Goal: Communication & Community: Answer question/provide support

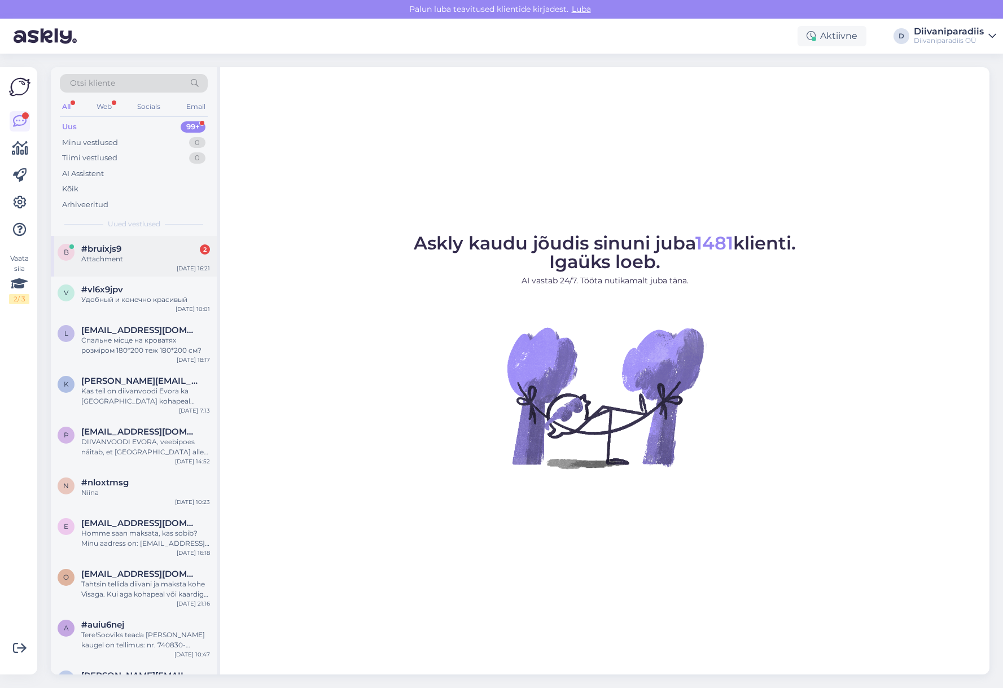
click at [147, 262] on div "Attachment" at bounding box center [145, 259] width 129 height 10
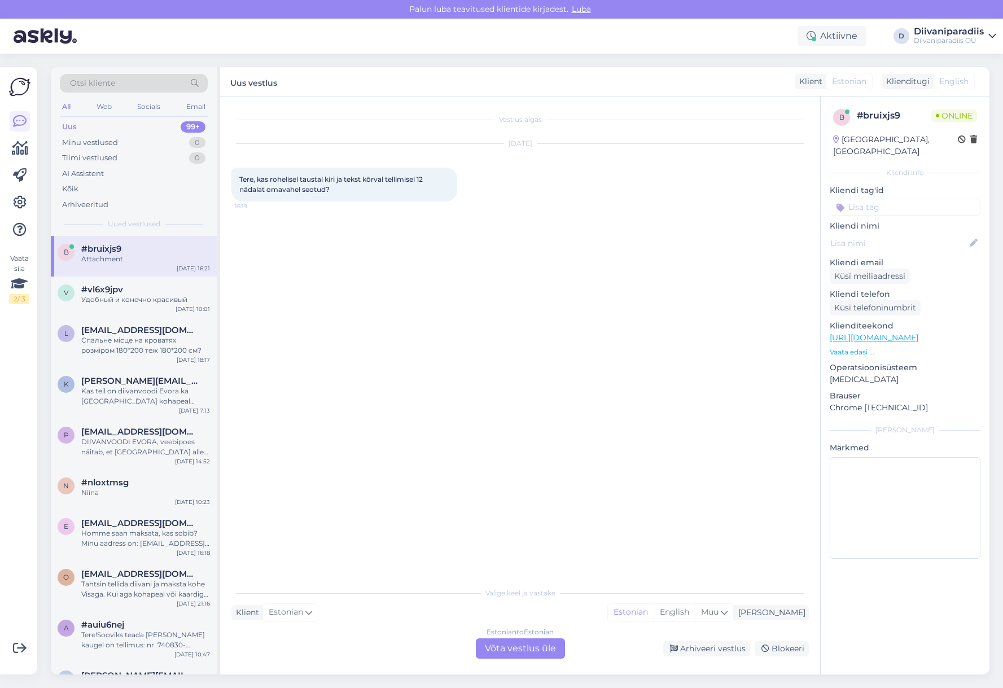
click at [322, 191] on span "Tere, kas rohelisel taustal kiri ja tekst kõrval tellimisel 12 nädalat omavahel…" at bounding box center [331, 184] width 185 height 19
click at [306, 359] on div "Vestlus algas Oct 7 2025 Tere, kas rohelisel taustal kiri ja tekst kõrval telli…" at bounding box center [524, 339] width 587 height 463
click at [484, 644] on div "Estonian to Estonian Võta vestlus üle" at bounding box center [520, 648] width 89 height 20
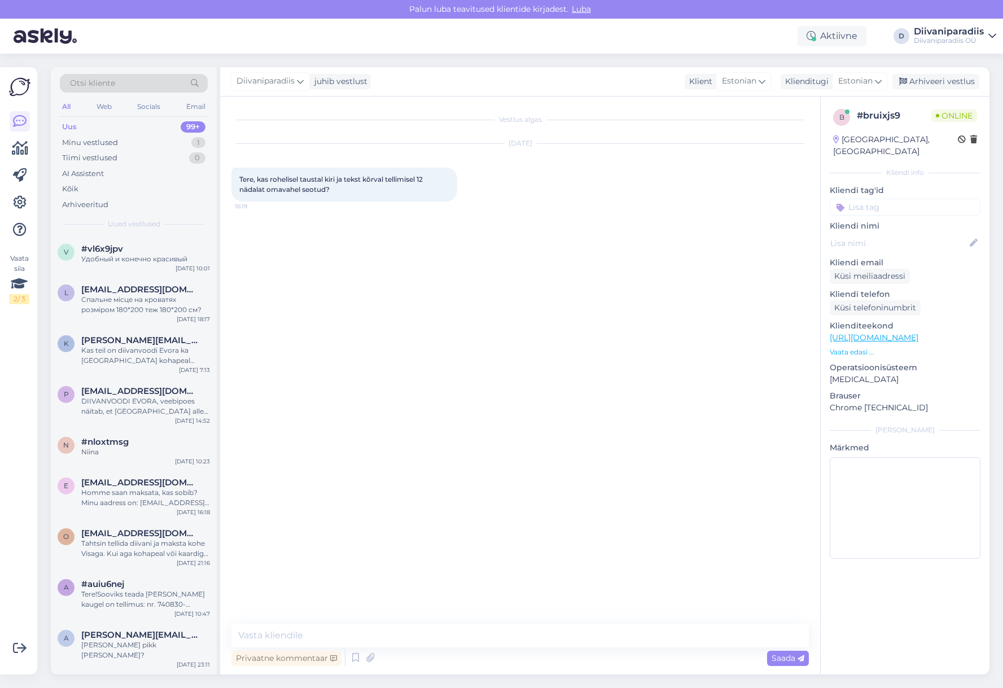
click at [318, 183] on div "Tere, kas rohelisel taustal kiri ja tekst kõrval tellimisel 12 nädalat omavahel…" at bounding box center [344, 185] width 226 height 34
click at [262, 619] on div "Vestlus algas Oct 7 2025 Tere, kas rohelisel taustal kiri ja tekst kõrval telli…" at bounding box center [520, 385] width 600 height 578
click at [265, 630] on textarea at bounding box center [519, 635] width 577 height 24
click at [354, 183] on div "Tere, kas rohelisel taustal kiri ja tekst kõrval tellimisel 12 nädalat omavahel…" at bounding box center [344, 185] width 226 height 34
click at [323, 639] on textarea at bounding box center [519, 635] width 577 height 24
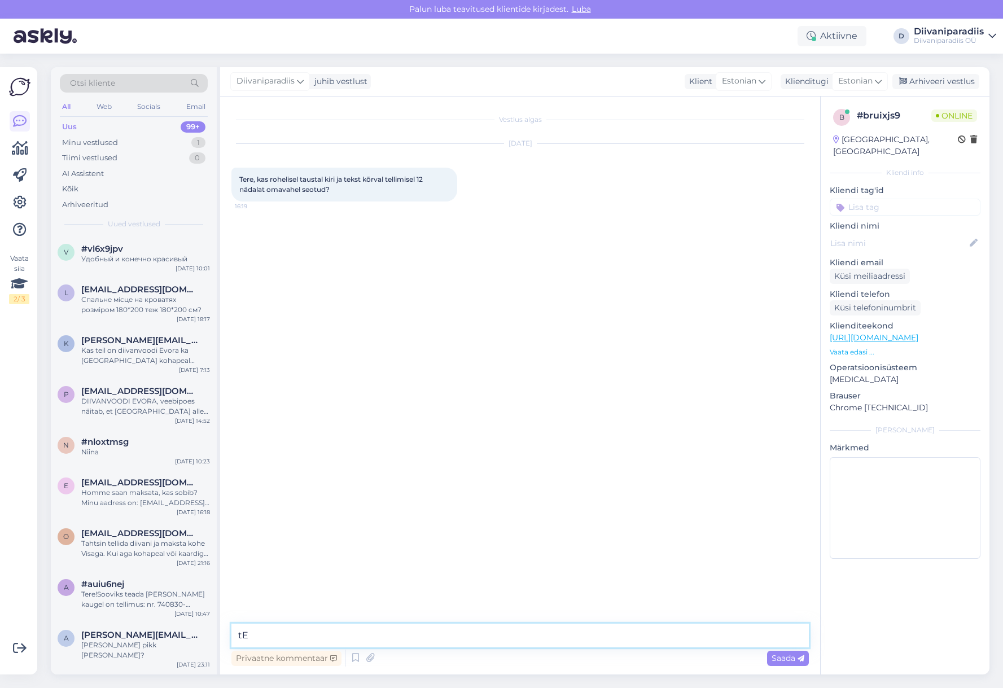
type textarea "t"
type textarea "Tere! Kahjuks lisa ei tulnud sõnumiga kaasa. Millist toodet silmas peate?"
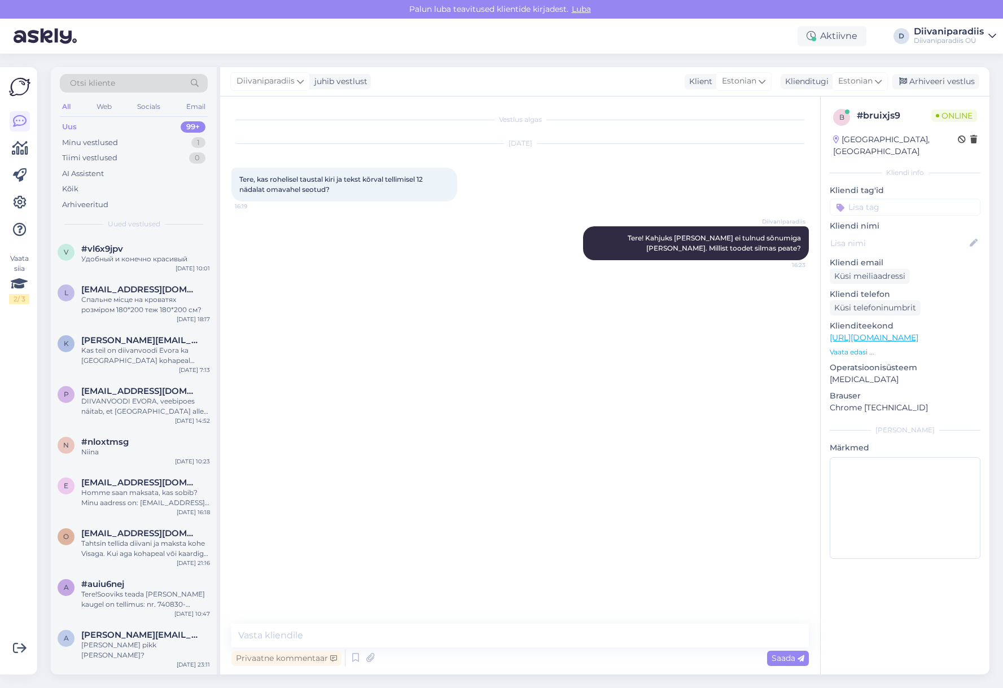
click at [589, 502] on div "Vestlus algas Oct 7 2025 Tere, kas rohelisel taustal kiri ja tekst kõrval telli…" at bounding box center [524, 361] width 587 height 506
click at [768, 245] on span "Tere! Kahjuks lisa ei tulnud sõnumiga kaasa. Millist toodet silmas peate?" at bounding box center [714, 243] width 175 height 19
click at [372, 183] on div "Tere, kas rohelisel taustal kiri ja tekst kõrval tellimisel 12 nädalat omavahel…" at bounding box center [344, 185] width 226 height 34
click at [275, 358] on img at bounding box center [254, 356] width 45 height 45
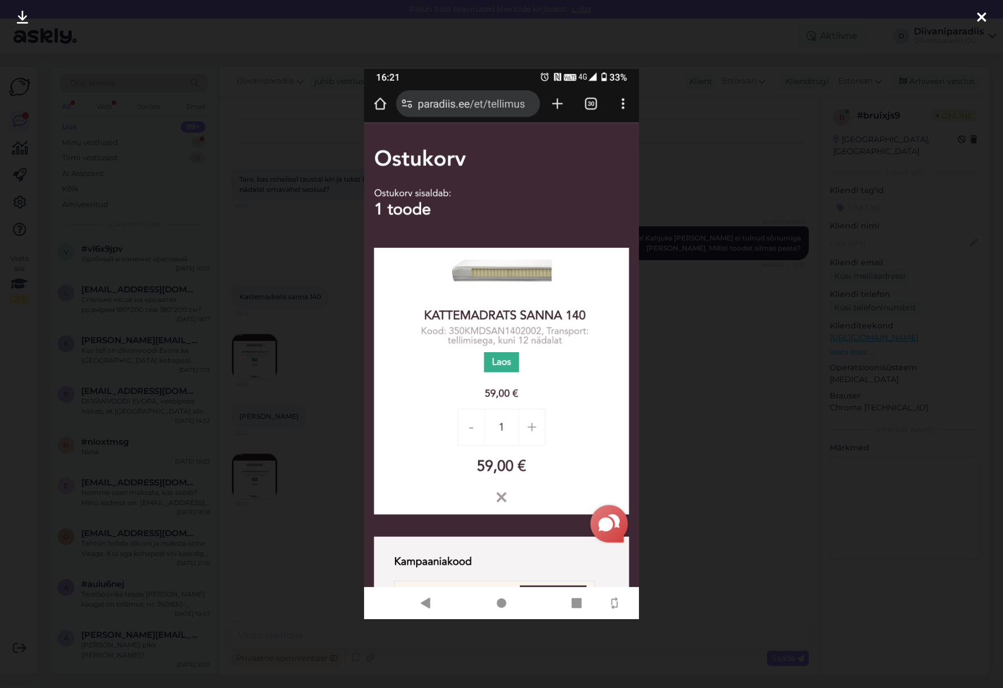
click at [678, 408] on div at bounding box center [501, 344] width 1003 height 688
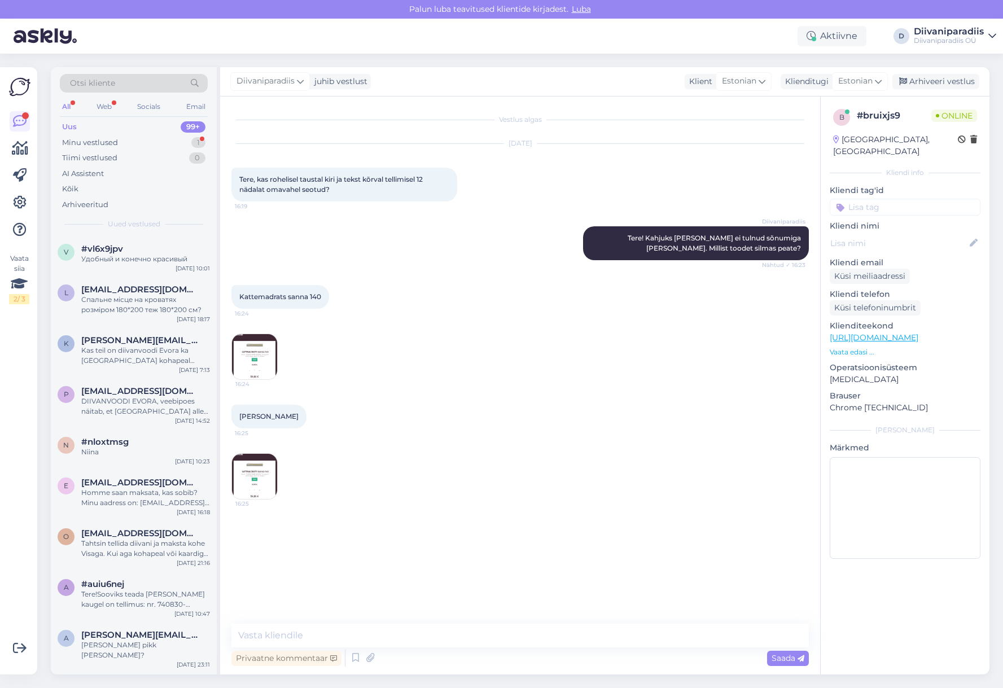
click at [269, 481] on img at bounding box center [254, 476] width 45 height 45
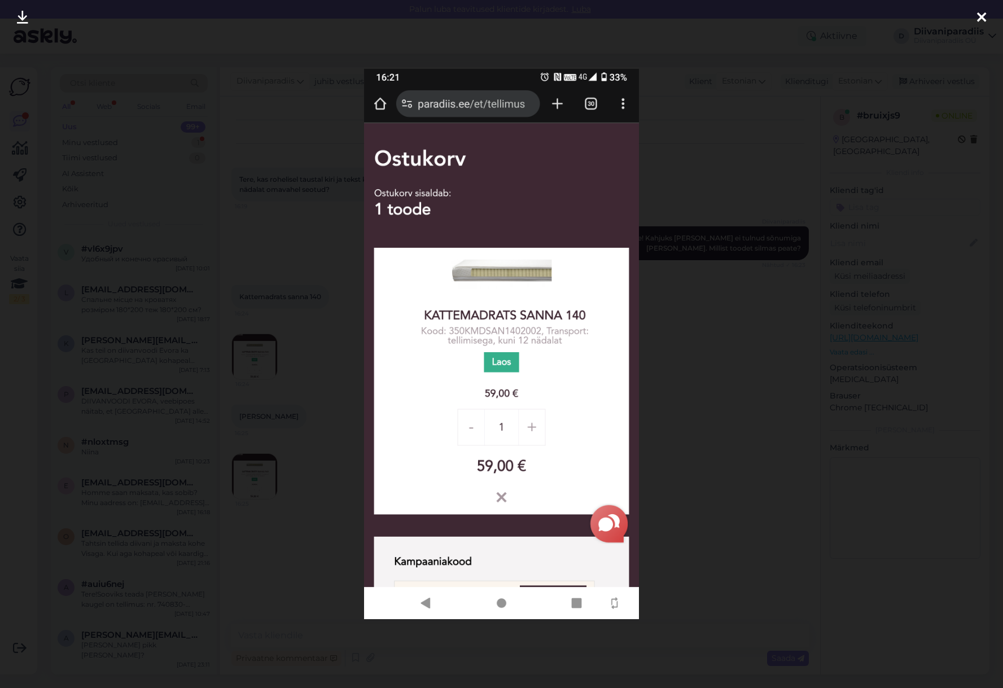
click at [714, 452] on div at bounding box center [501, 344] width 1003 height 688
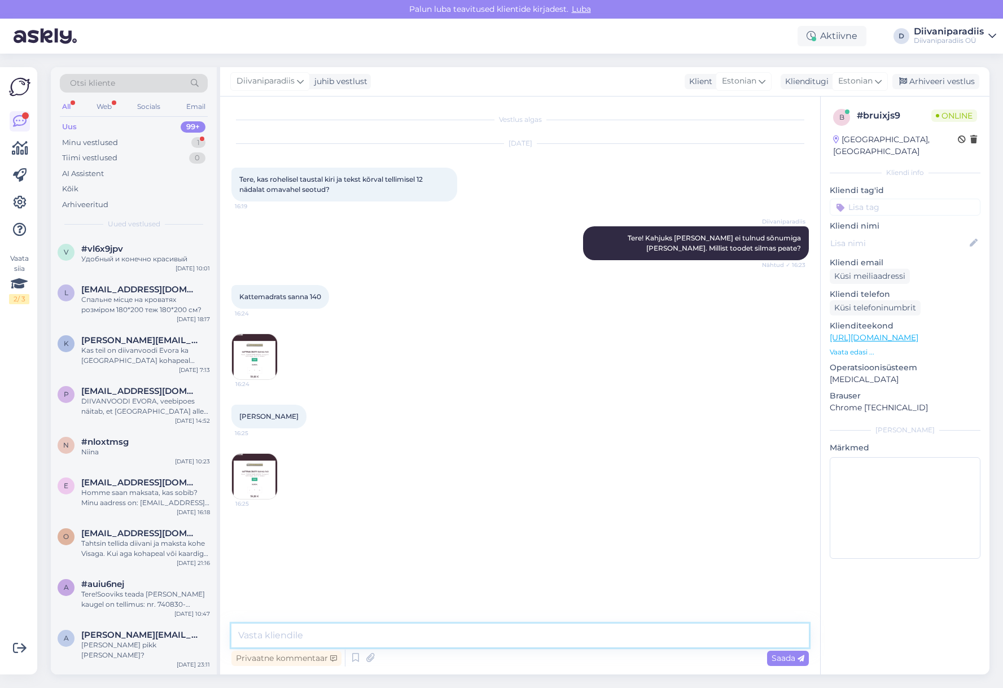
click at [340, 636] on textarea at bounding box center [519, 635] width 577 height 24
type textarea "K"
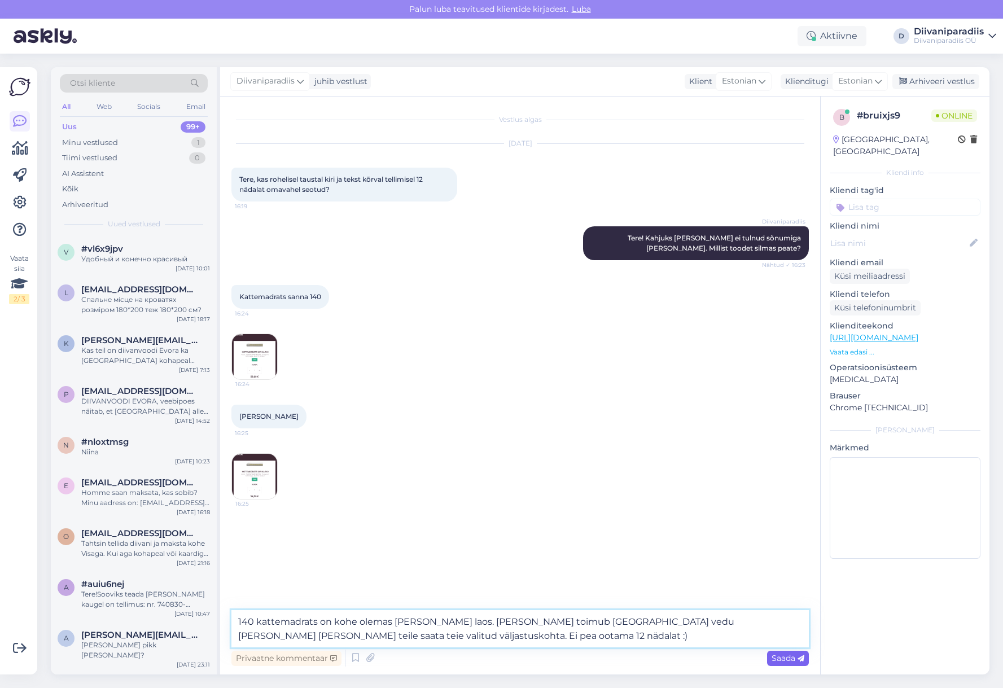
type textarea "140 kattemadrats on kohe olemas Narva poe laos. Reedel toimub Narvast vedu ja s…"
click at [781, 661] on span "Saada" at bounding box center [787, 658] width 33 height 10
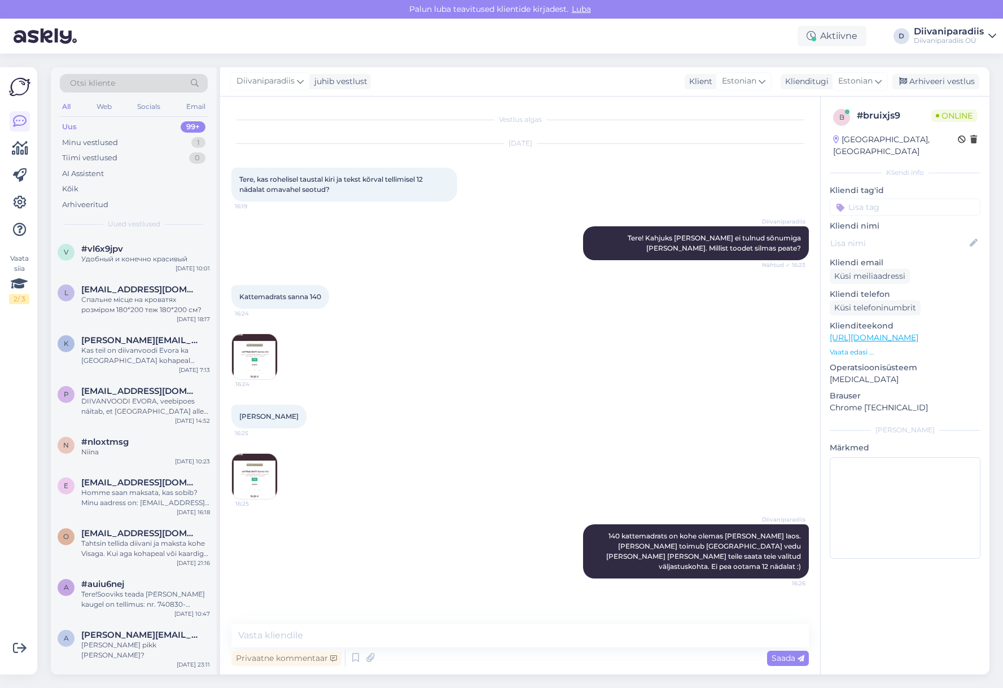
click at [258, 470] on img at bounding box center [254, 476] width 45 height 45
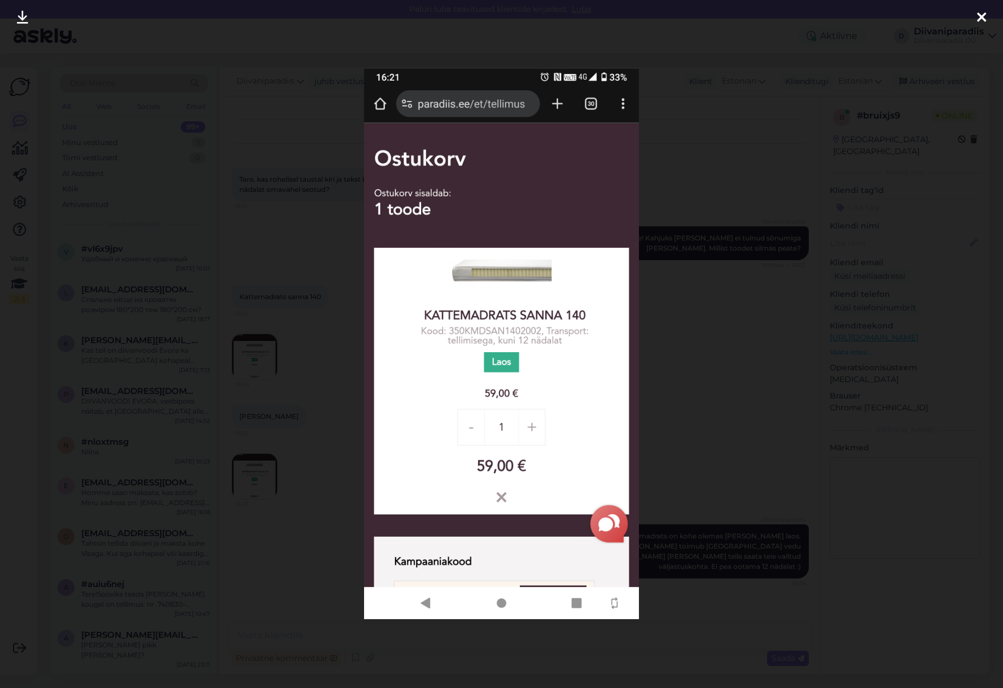
click at [823, 361] on div at bounding box center [501, 344] width 1003 height 688
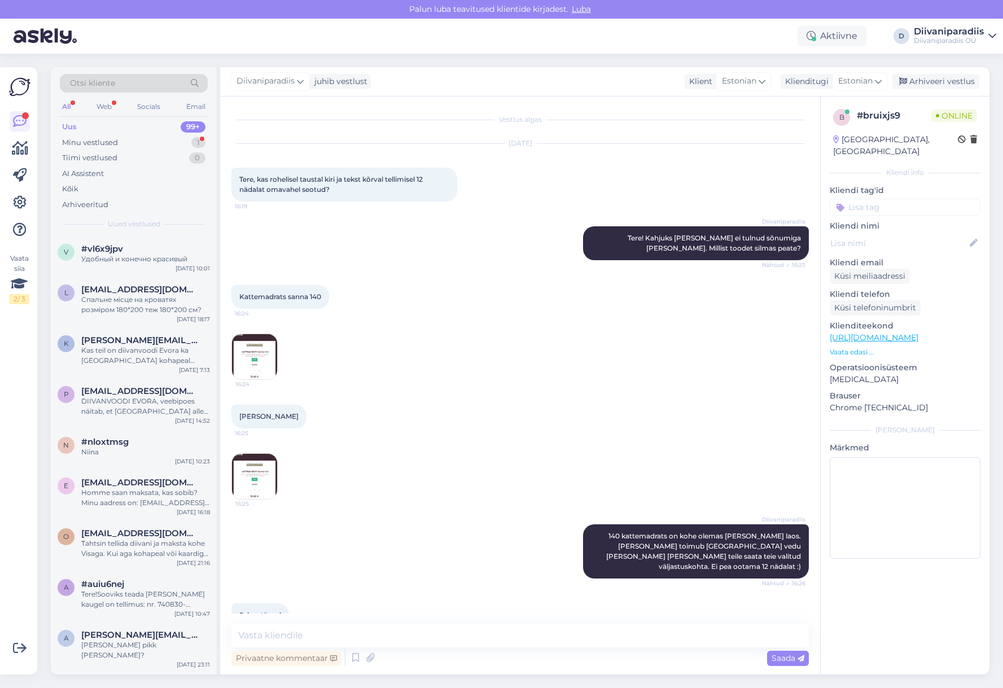
scroll to position [16, 0]
